Goal: Book appointment/travel/reservation

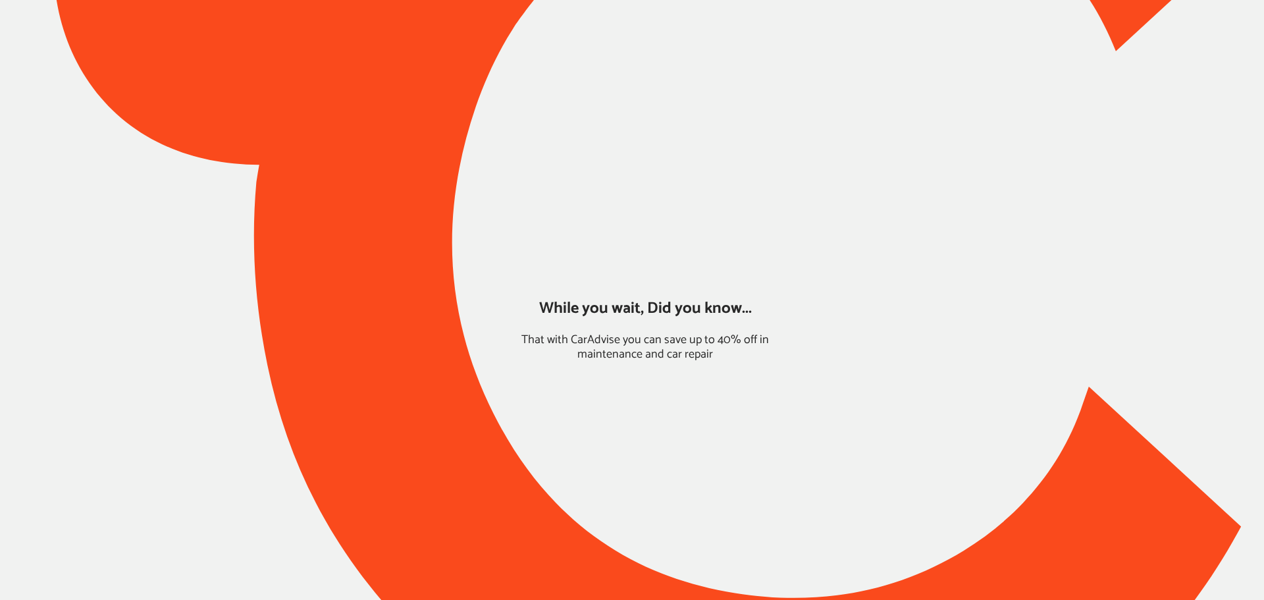
type input "*****"
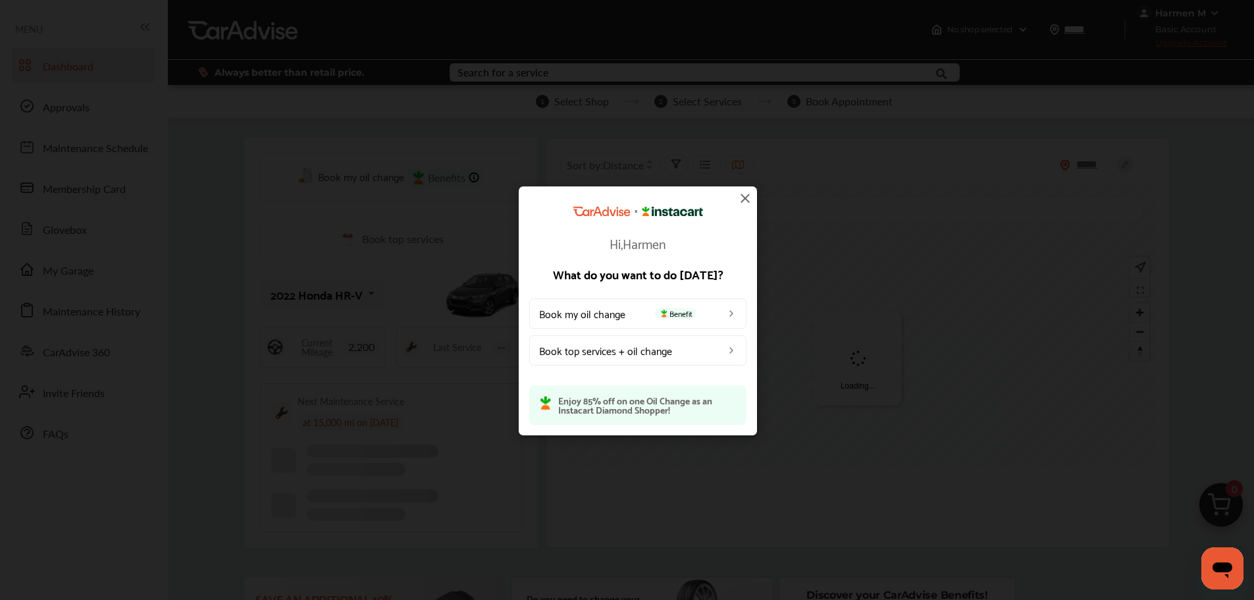
click at [750, 203] on img at bounding box center [745, 198] width 16 height 16
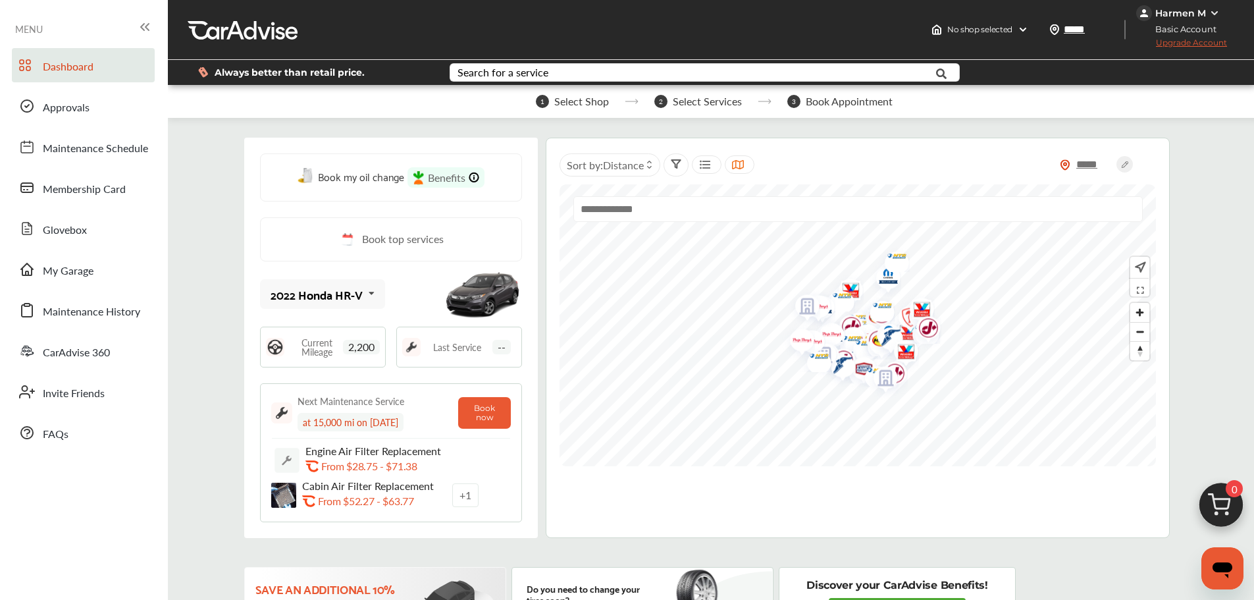
click at [954, 491] on img at bounding box center [1220, 508] width 63 height 63
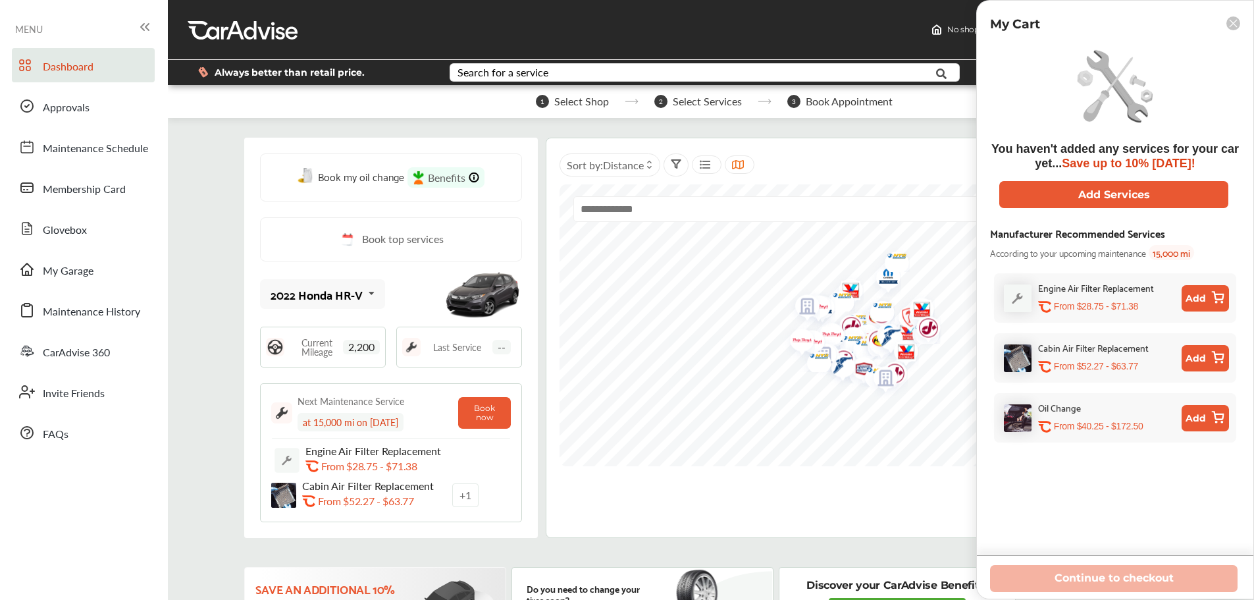
click at [954, 415] on button "Add" at bounding box center [1205, 418] width 47 height 26
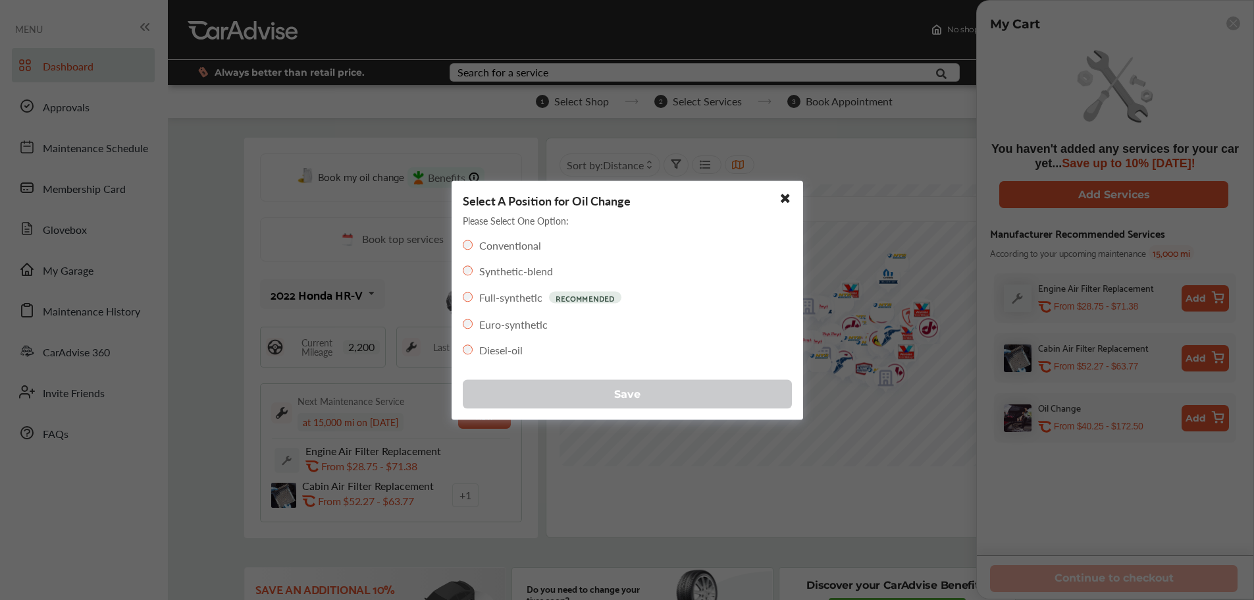
click at [519, 396] on button "Save" at bounding box center [627, 393] width 329 height 29
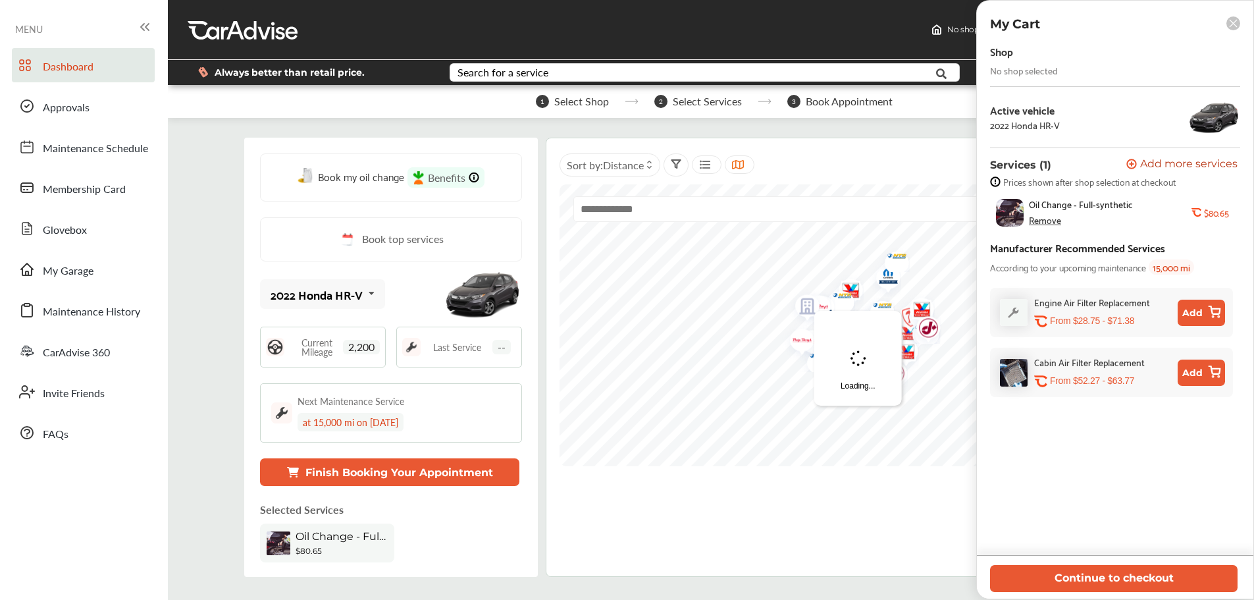
click at [954, 520] on button "Continue to checkout" at bounding box center [1114, 578] width 248 height 27
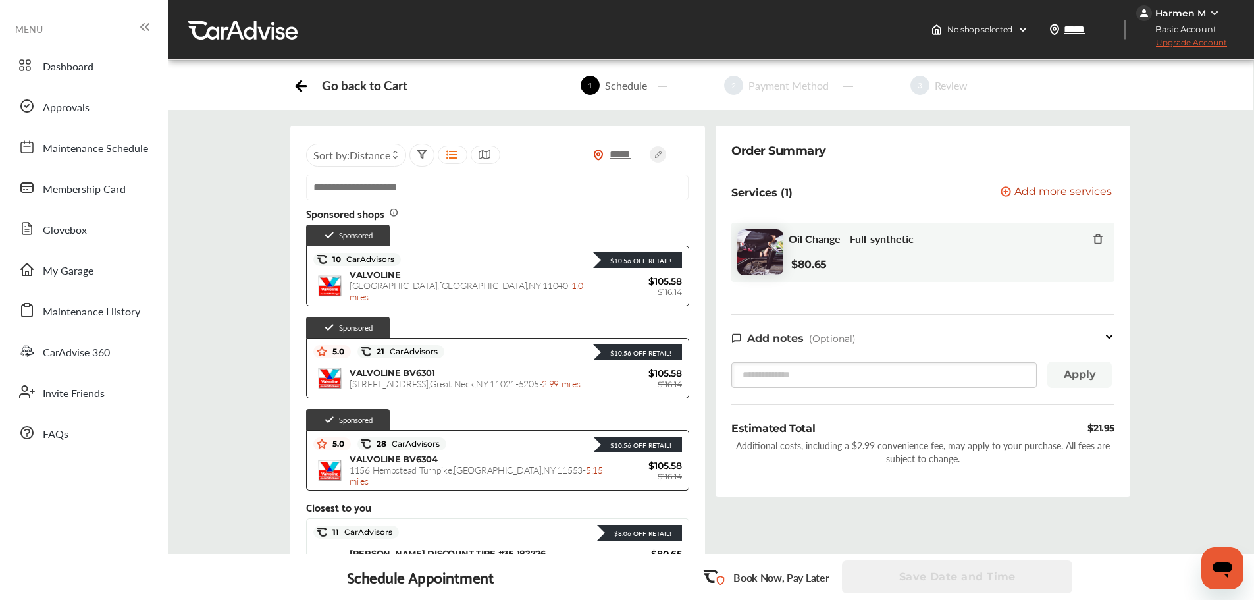
click at [492, 347] on div "$10.56 Off Retail!" at bounding box center [563, 351] width 238 height 17
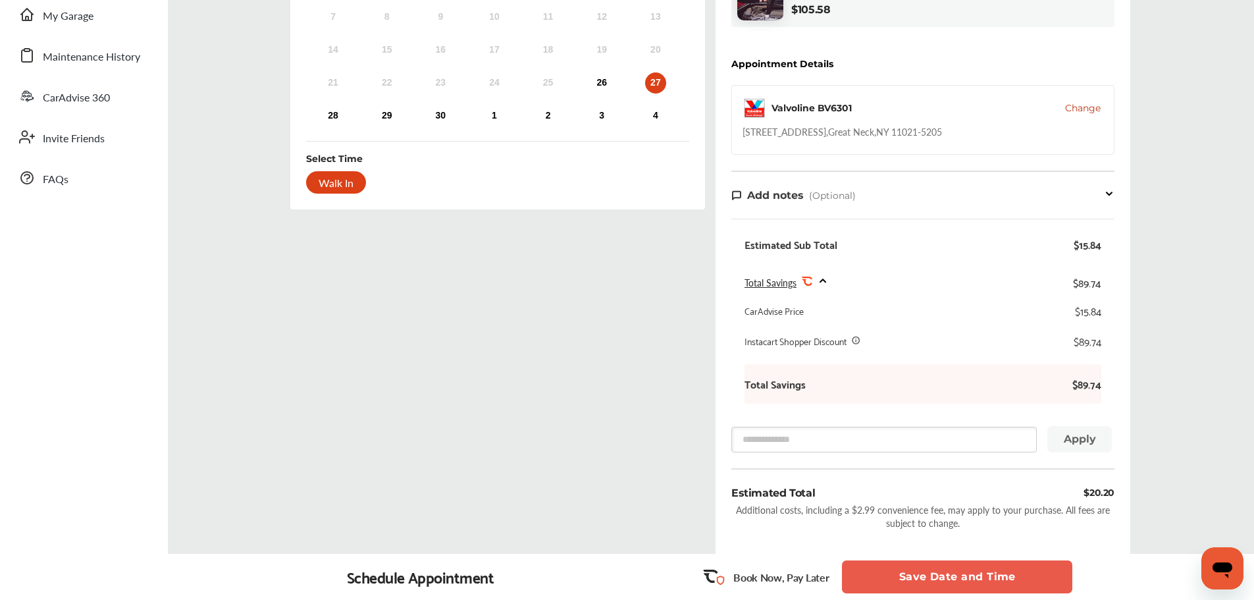
scroll to position [163, 0]
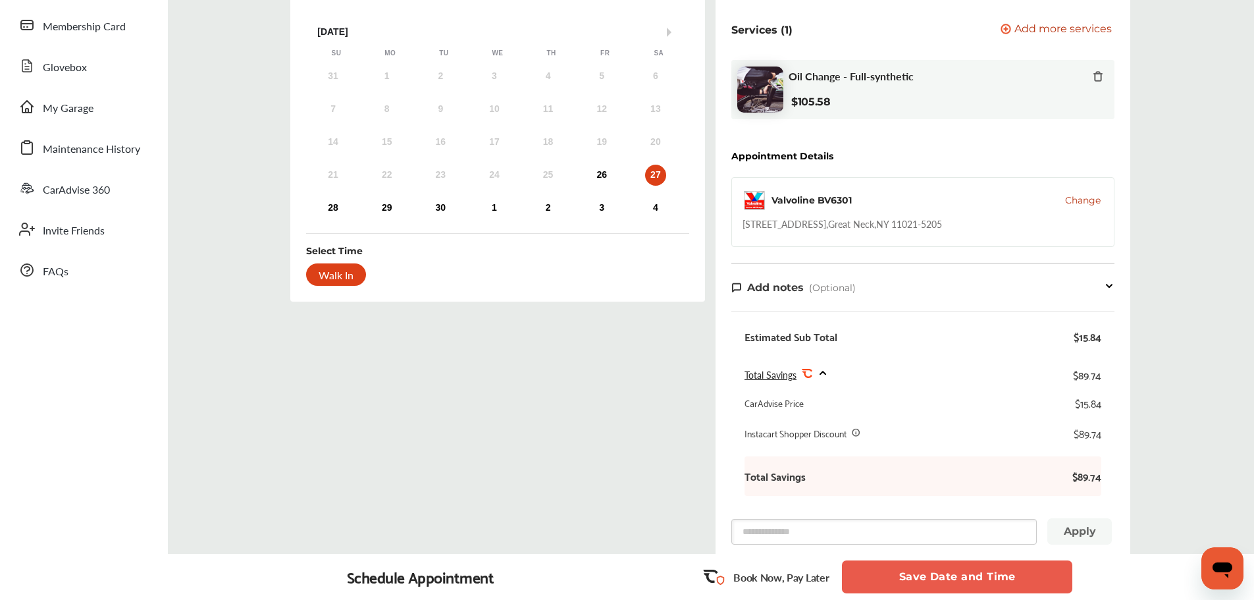
click at [954, 202] on span "Change" at bounding box center [1083, 200] width 36 height 13
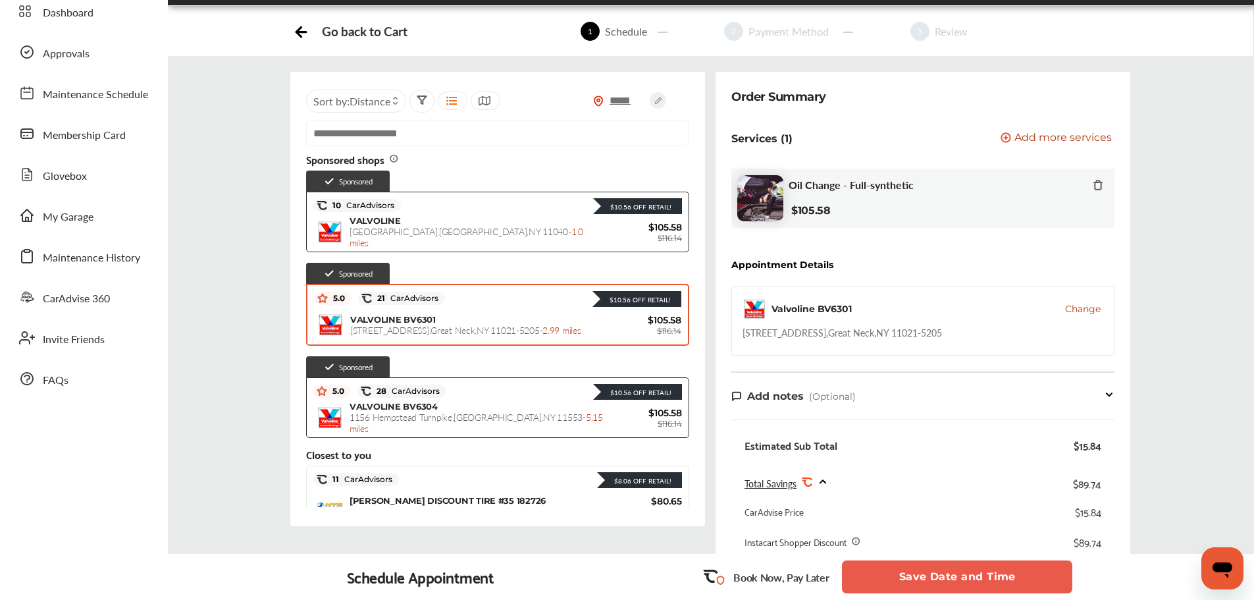
scroll to position [0, 0]
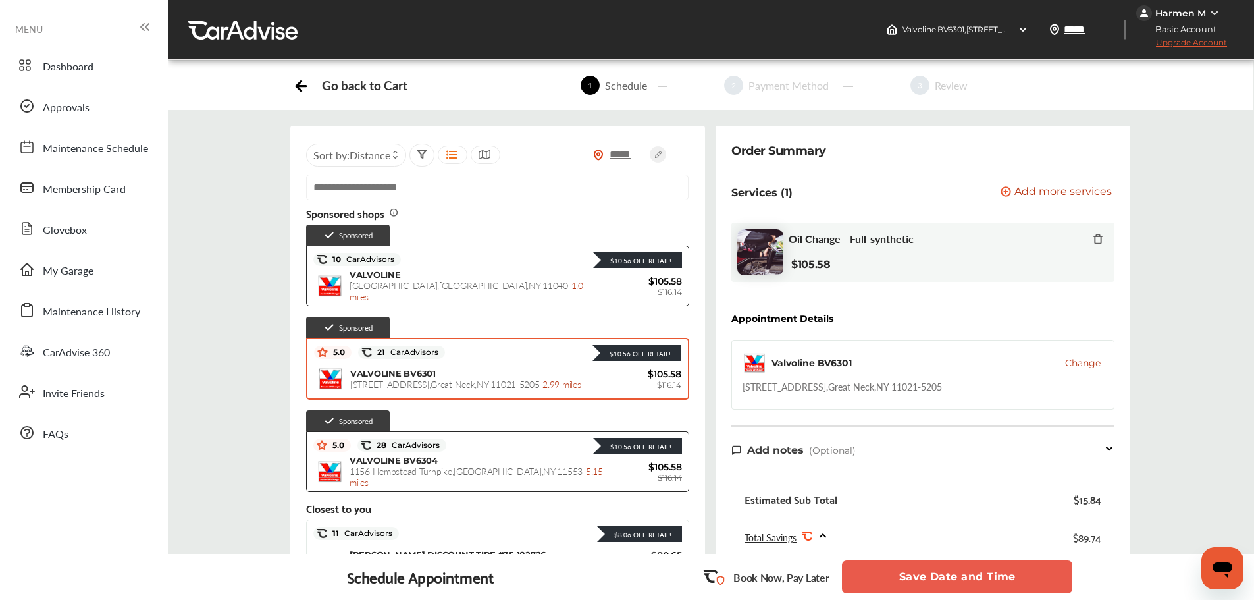
click at [410, 248] on div "$10.56 Off Retail! 10 CarAdvisors $10.56 Off Retail! VALVOLINE [STREET_ADDRESS]…" at bounding box center [497, 276] width 383 height 61
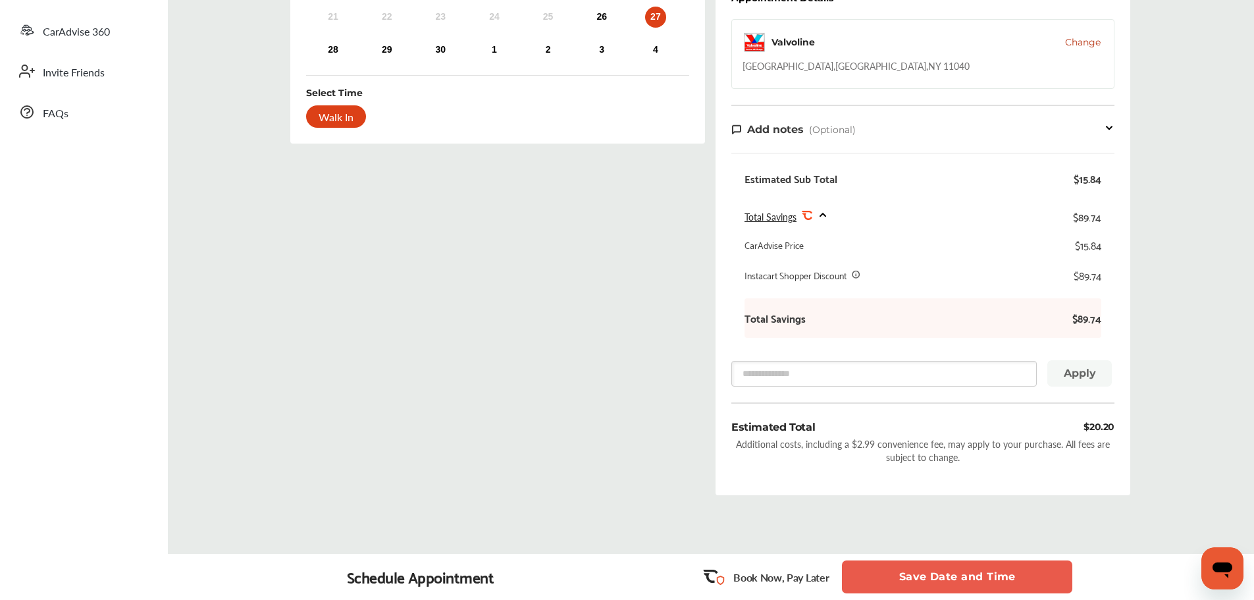
scroll to position [249, 0]
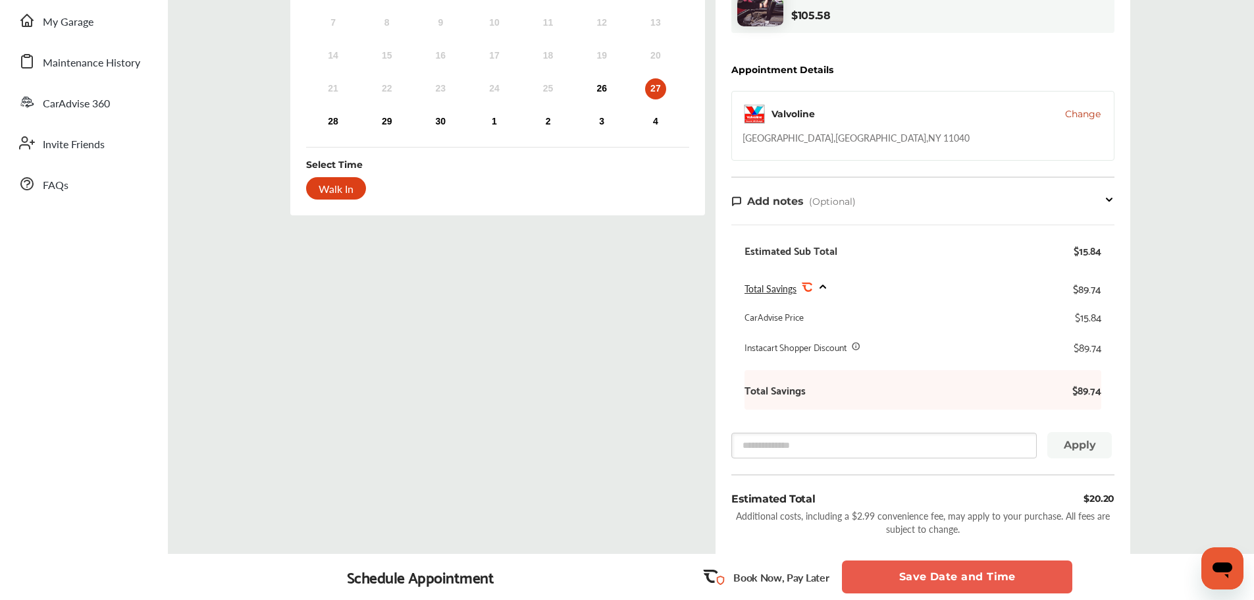
click at [451, 308] on div "Select Date and Time Next Month [DATE] Su Mo Tu We Th Fr Sa 31 1 2 3 4 5 6 7 8 …" at bounding box center [497, 227] width 425 height 700
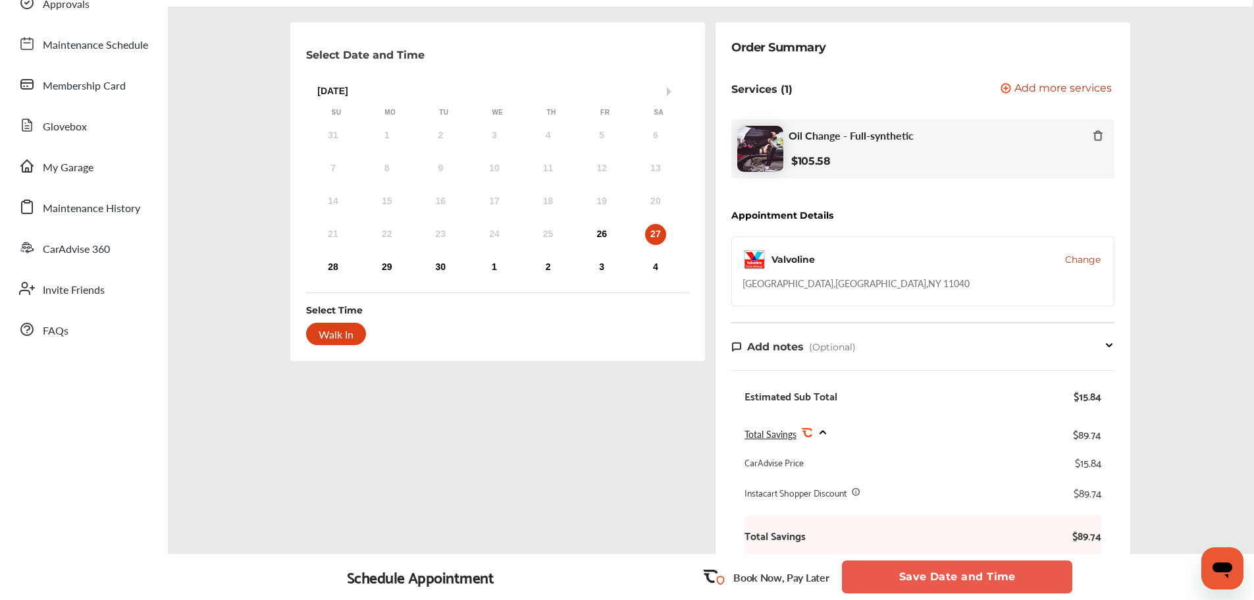
scroll to position [0, 0]
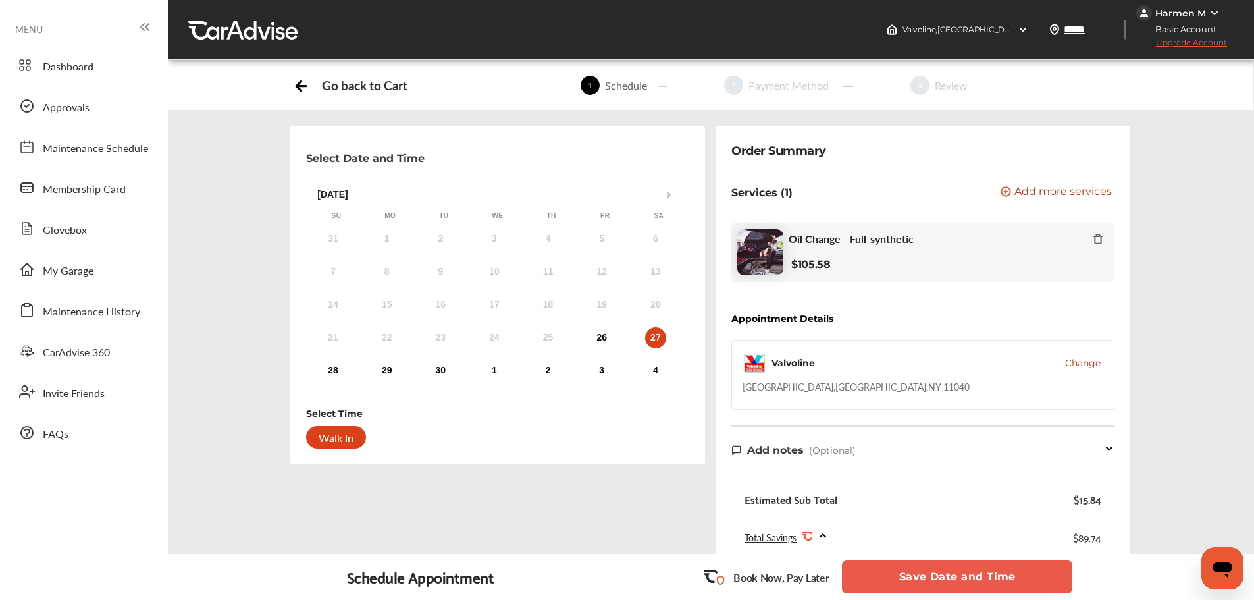
click at [599, 336] on div "26" at bounding box center [601, 337] width 21 height 21
click at [954, 520] on button "Save Date and Time" at bounding box center [957, 576] width 230 height 33
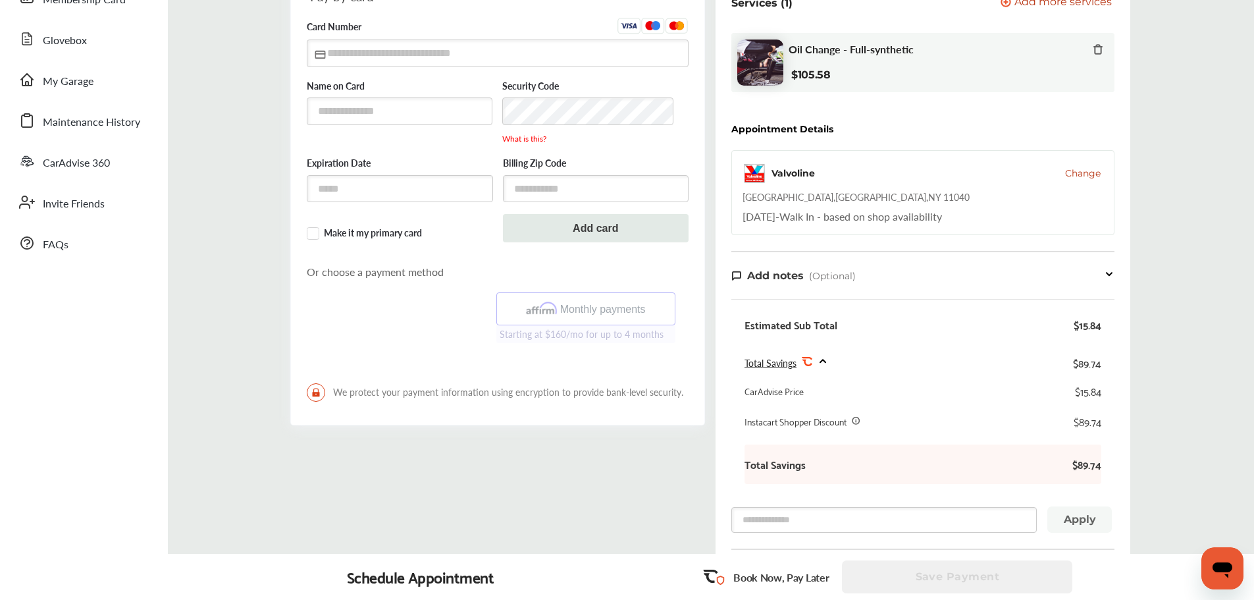
scroll to position [329, 0]
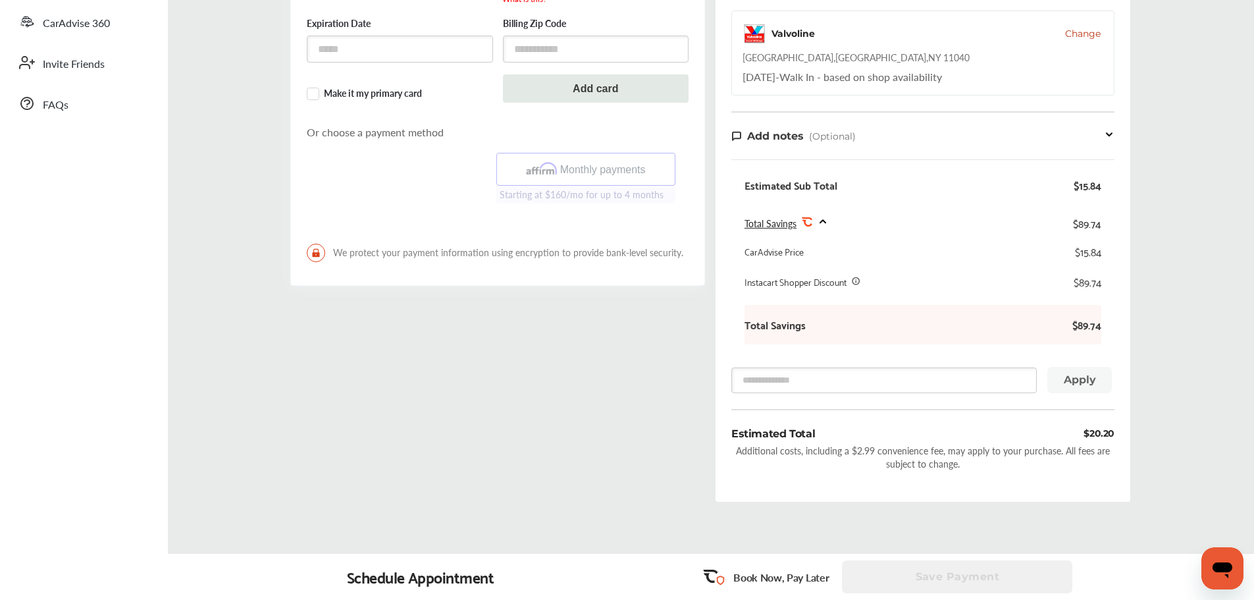
click at [954, 32] on span "Change" at bounding box center [1083, 33] width 36 height 13
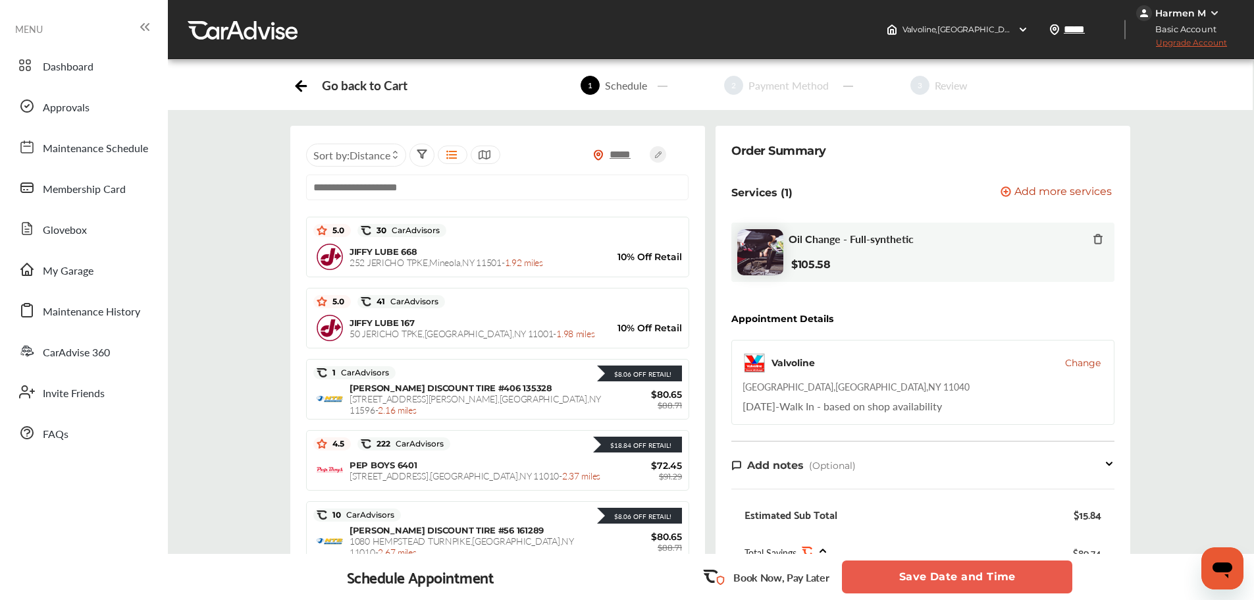
scroll to position [657, 0]
click at [479, 475] on span "[STREET_ADDRESS] - 2.37 miles" at bounding box center [475, 476] width 251 height 13
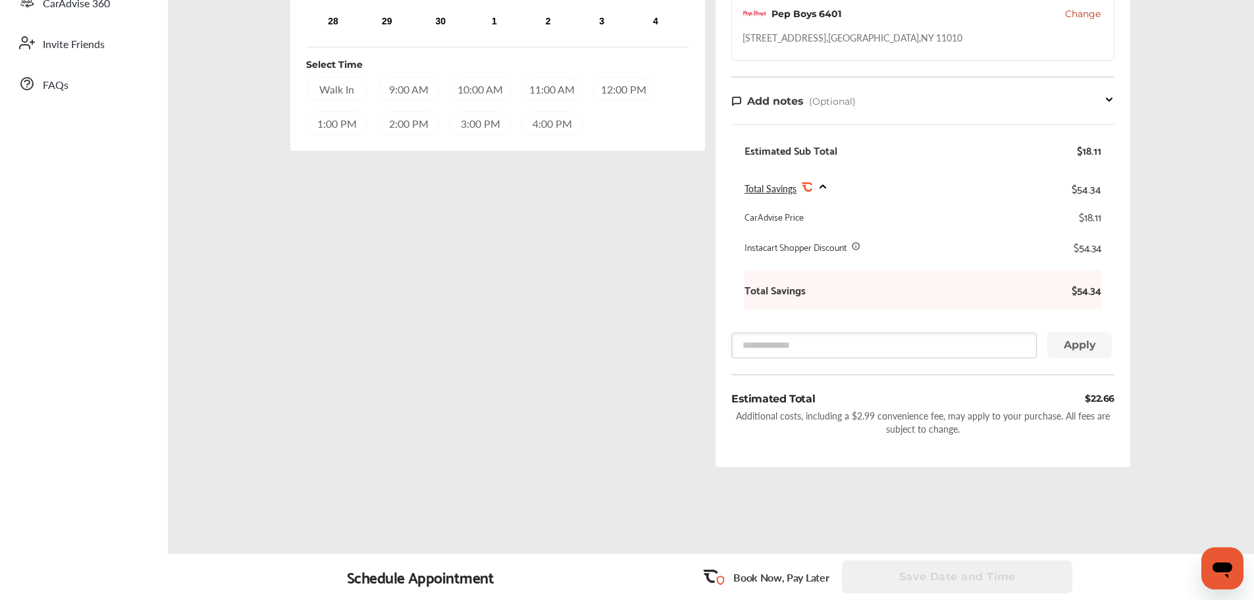
scroll to position [380, 0]
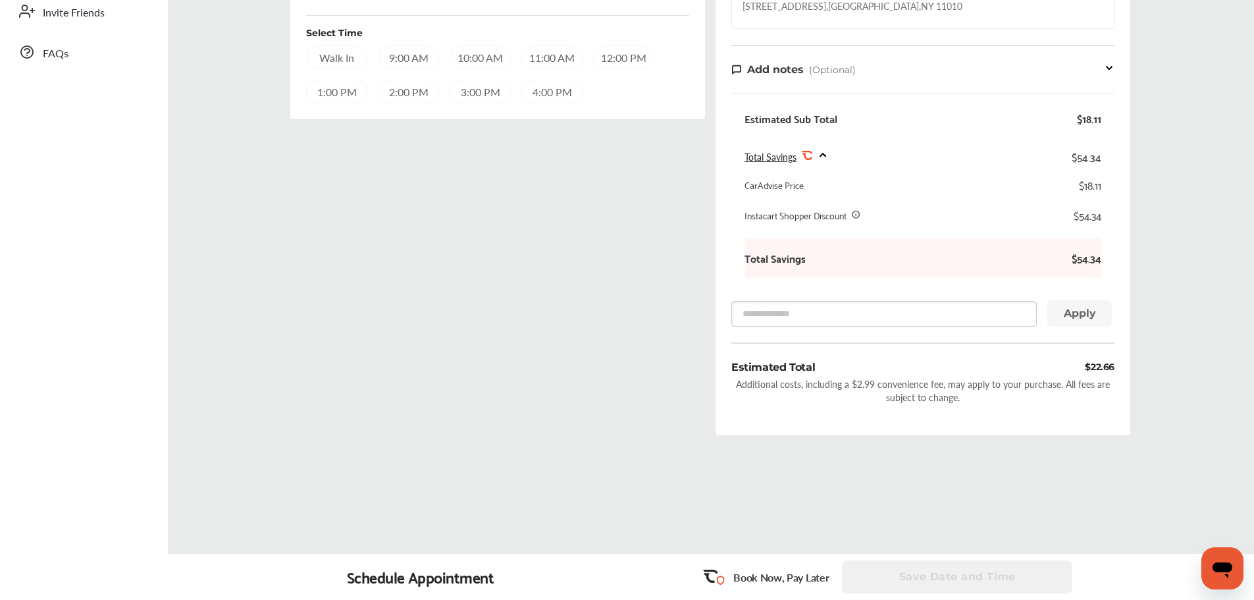
click at [357, 194] on div "Select Date and Time Next Month [DATE] Su Mo Tu We Th Fr Sa 31 1 2 3 4 5 6 7 8 …" at bounding box center [497, 95] width 425 height 700
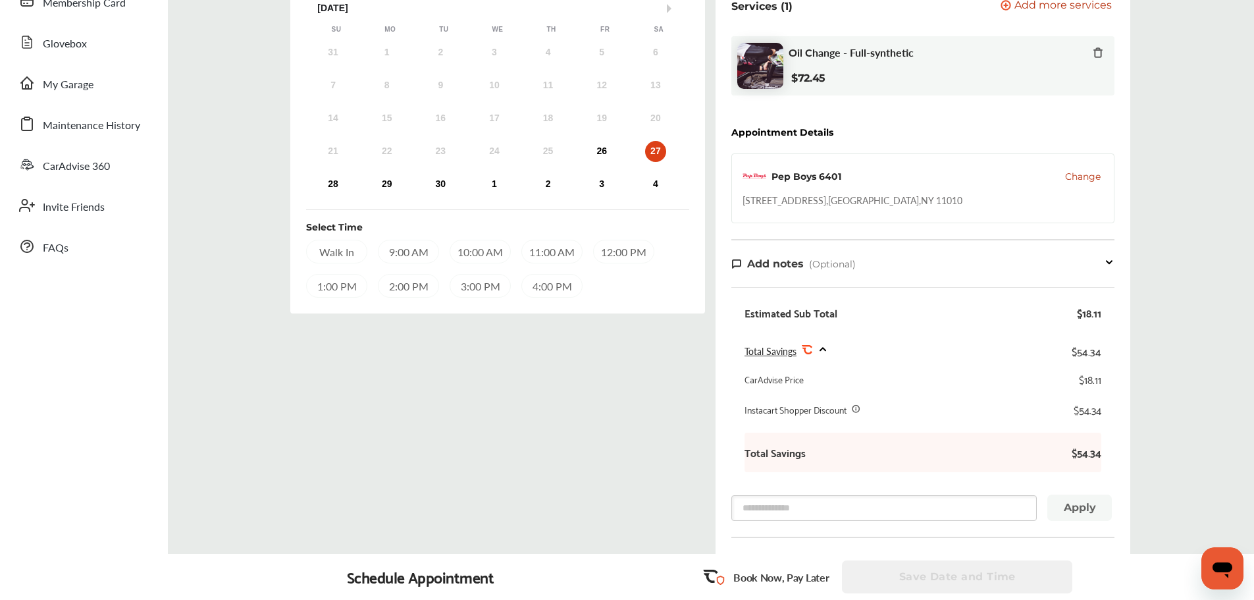
scroll to position [0, 0]
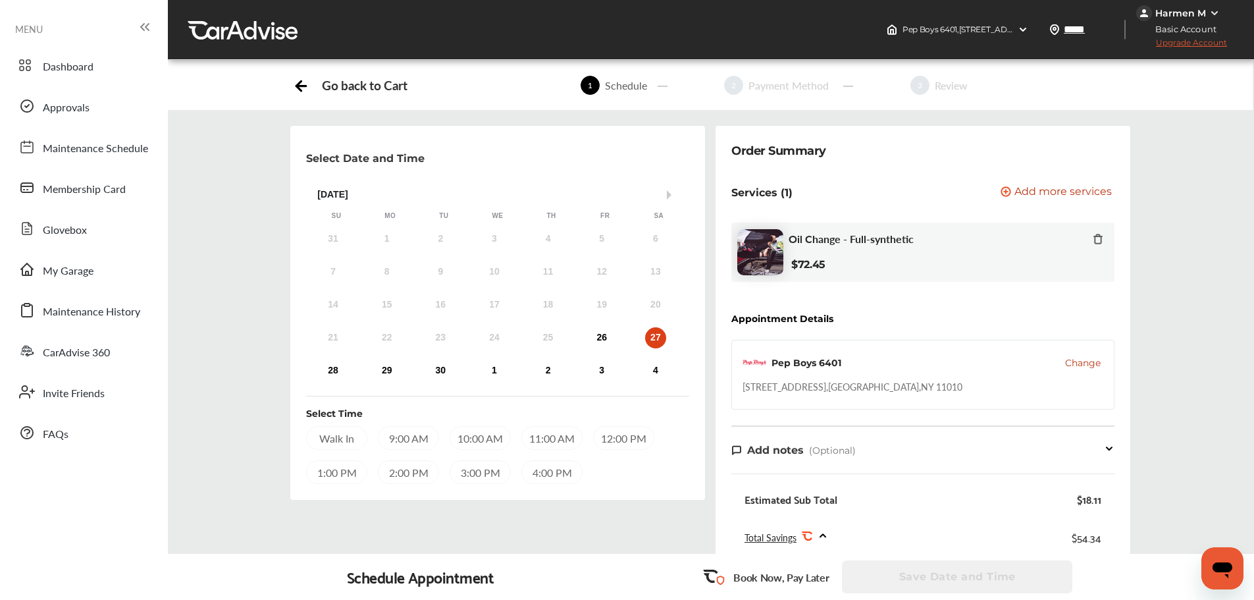
click at [954, 367] on span "Change" at bounding box center [1083, 362] width 36 height 13
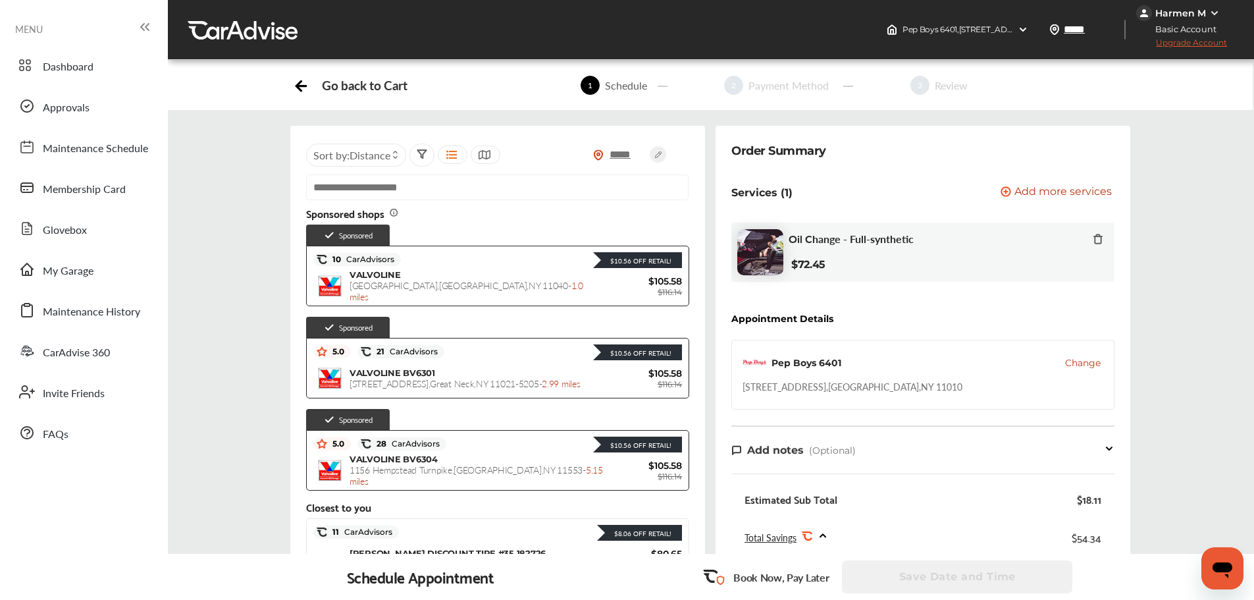
click at [466, 298] on div "VALVOLINE [STREET_ADDRESS] - 1.0 miles $105.58 $116.14" at bounding box center [497, 285] width 369 height 33
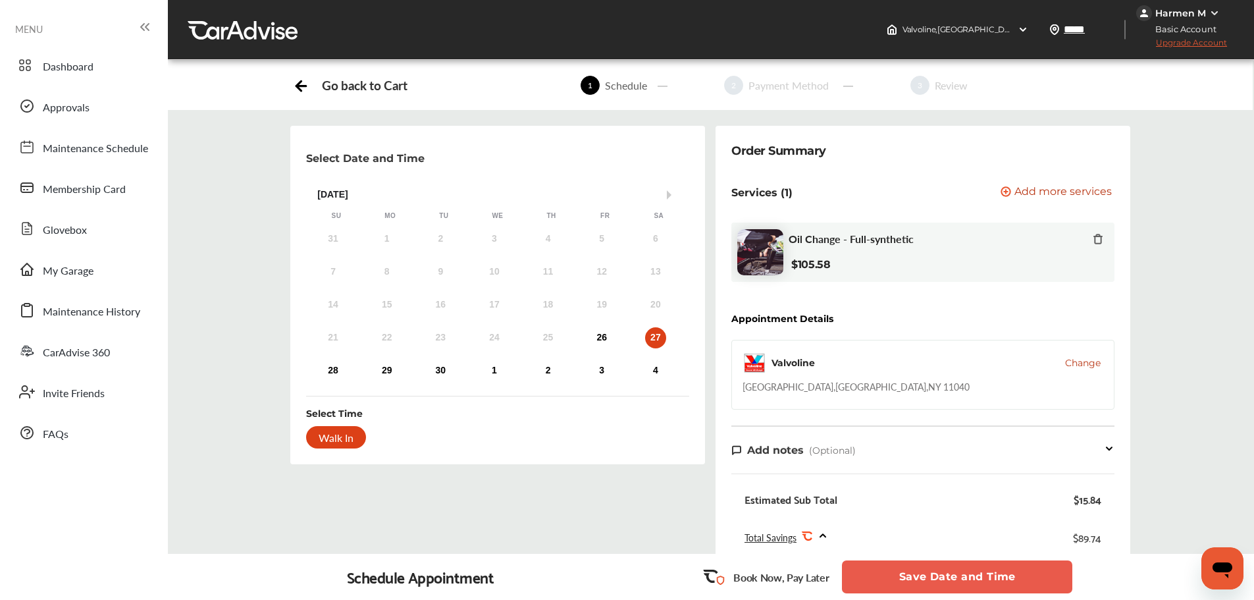
click at [606, 341] on div "26" at bounding box center [601, 337] width 21 height 21
